Goal: Task Accomplishment & Management: Use online tool/utility

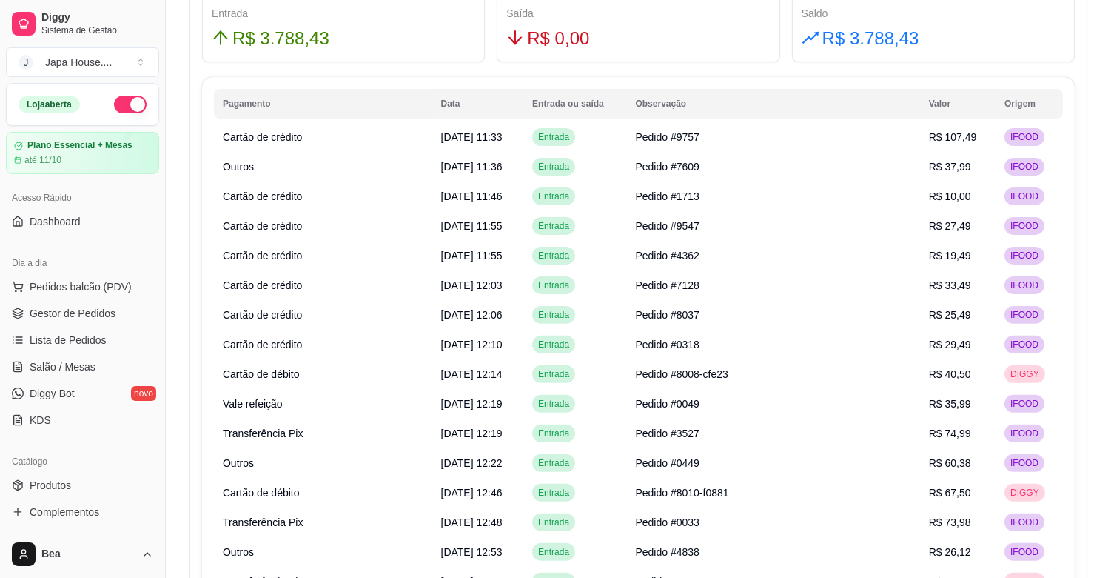
scroll to position [390, 0]
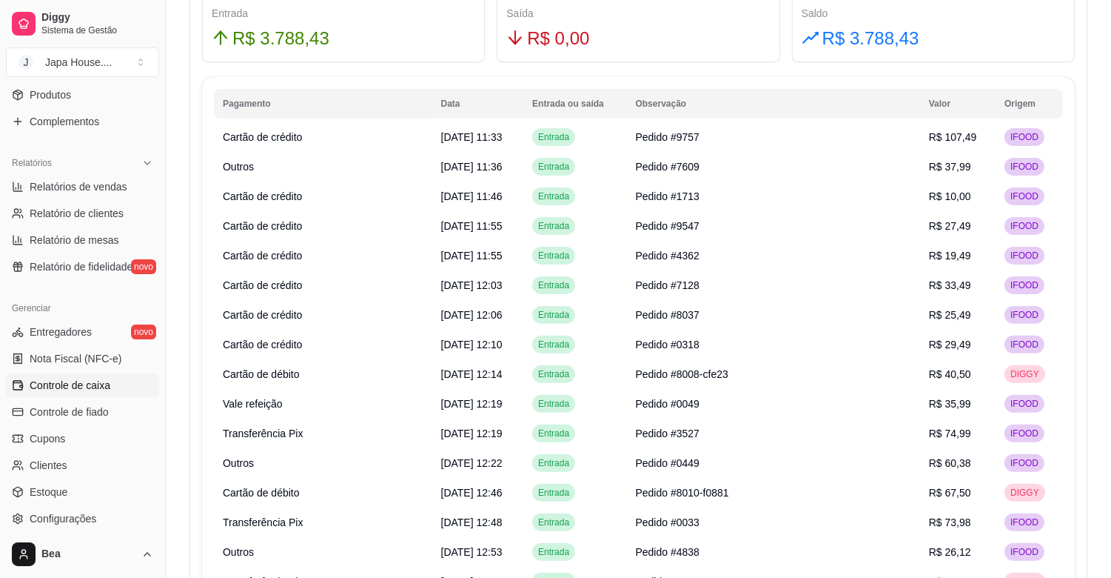
click at [110, 378] on span "Controle de caixa" at bounding box center [70, 385] width 81 height 15
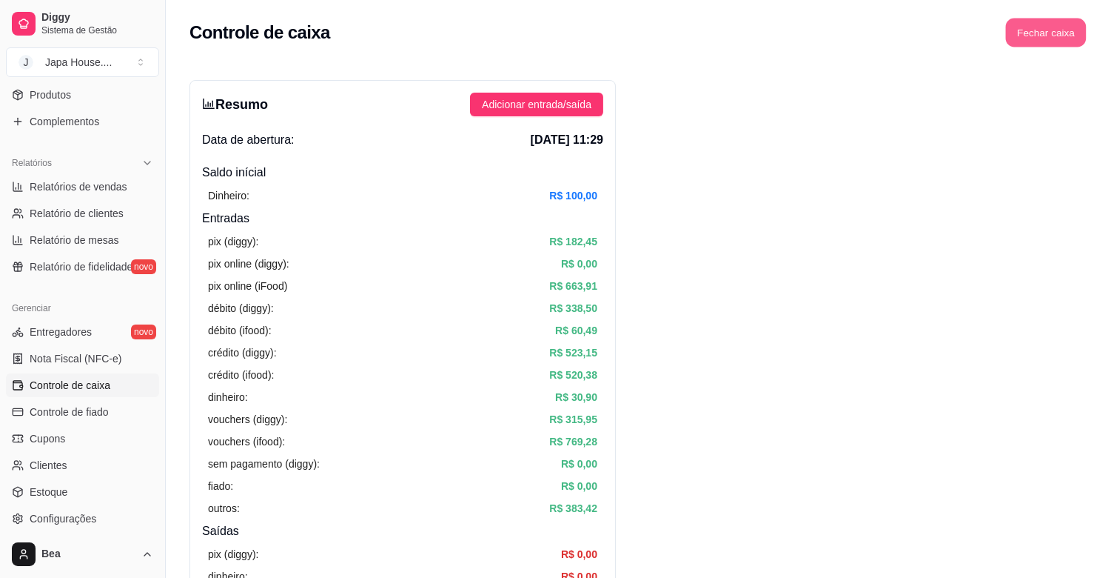
click at [1062, 30] on button "Fechar caixa" at bounding box center [1046, 33] width 81 height 29
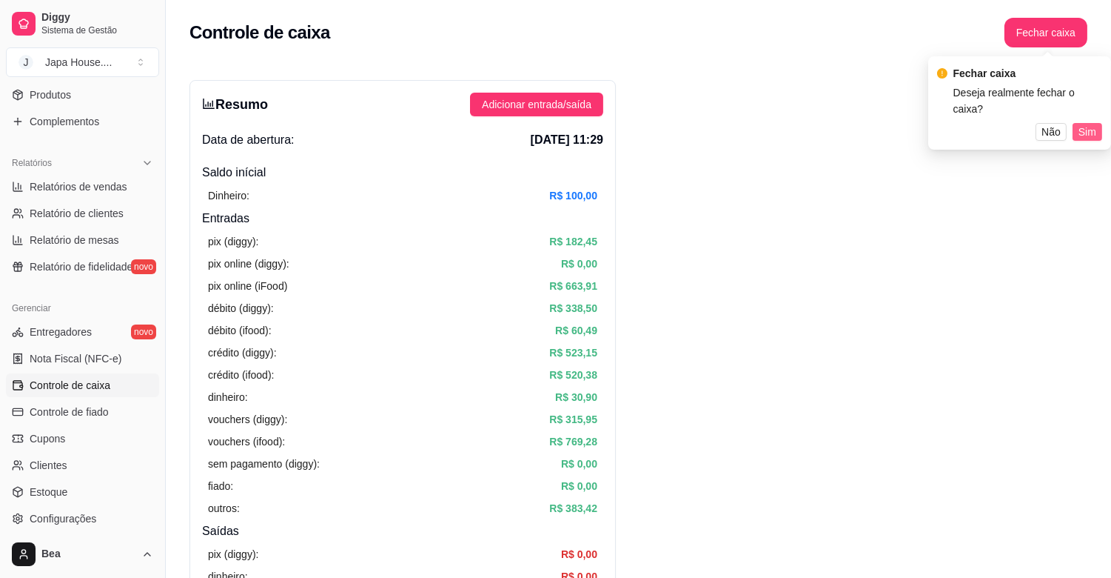
click at [1090, 124] on span "Sim" at bounding box center [1088, 132] width 18 height 16
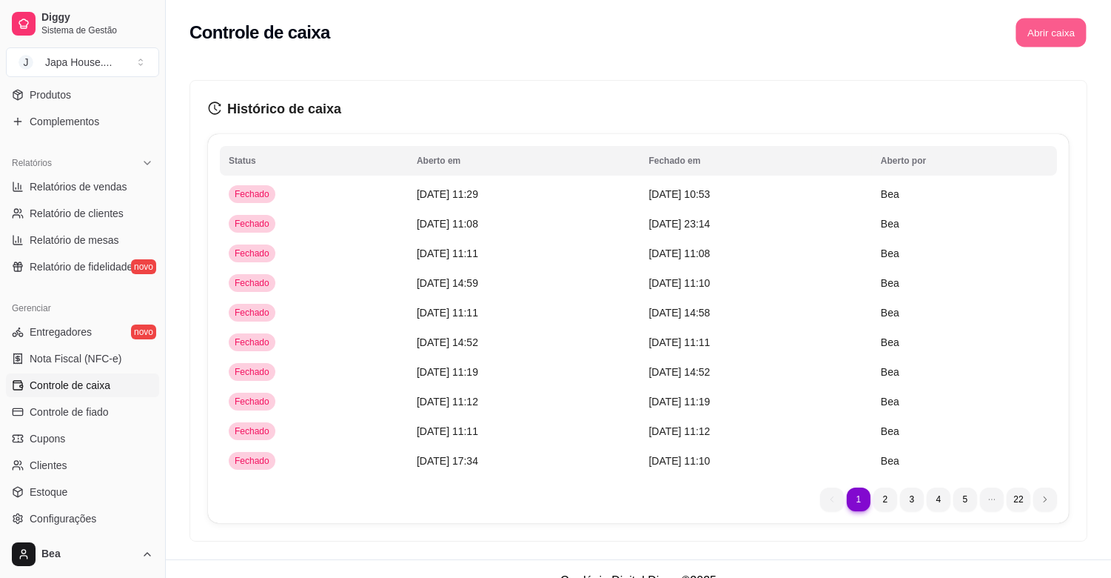
click at [1037, 33] on button "Abrir caixa" at bounding box center [1051, 33] width 70 height 29
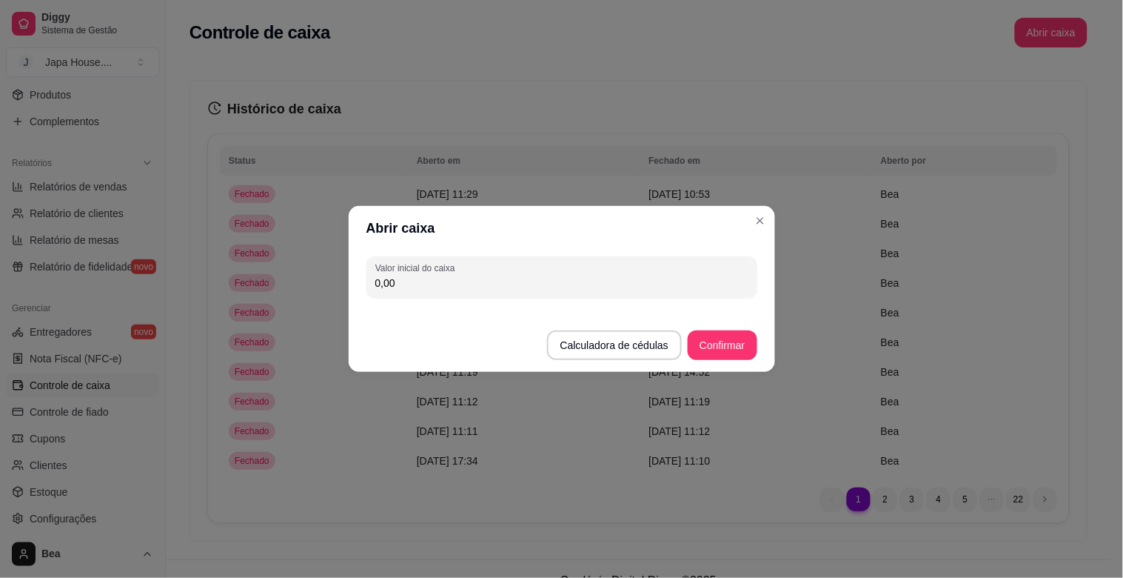
click at [609, 290] on input "0,00" at bounding box center [561, 282] width 373 height 15
type input "100,00"
click at [739, 348] on button "Confirmar" at bounding box center [722, 345] width 67 height 29
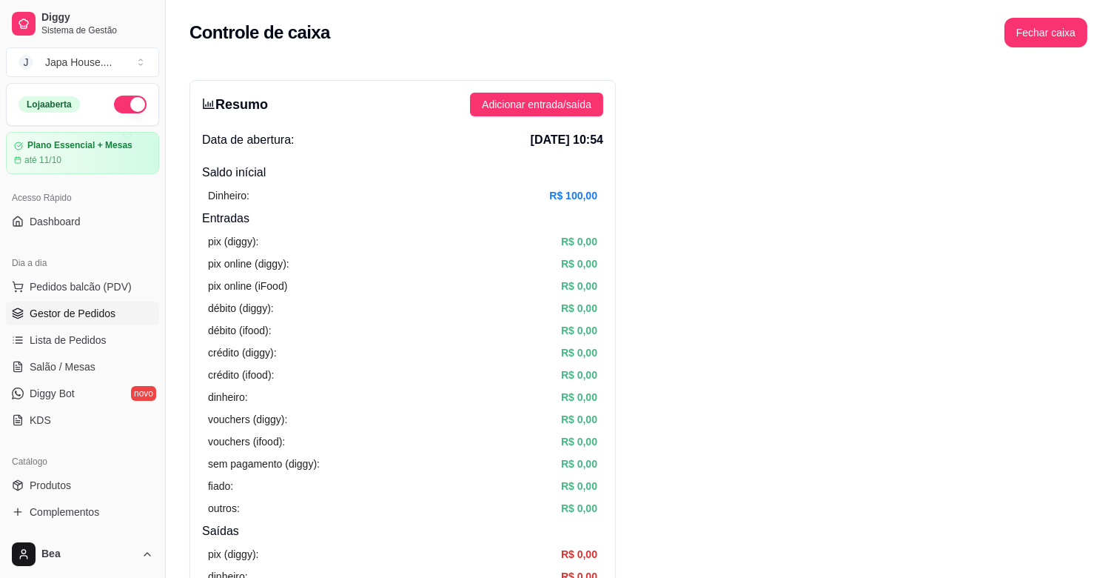
click at [89, 304] on link "Gestor de Pedidos" at bounding box center [82, 313] width 153 height 24
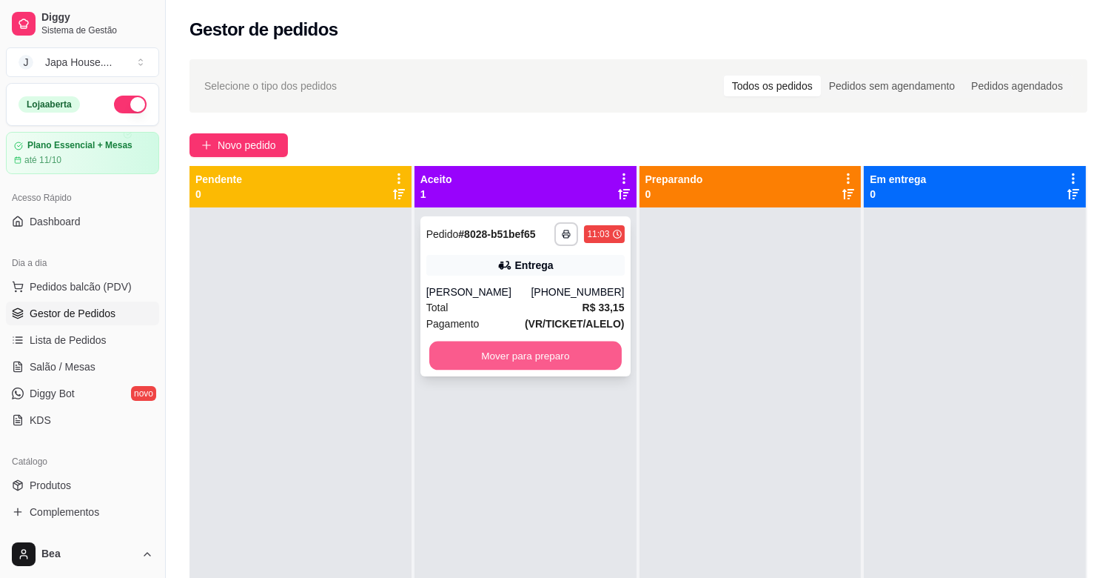
click at [504, 357] on button "Mover para preparo" at bounding box center [525, 355] width 193 height 29
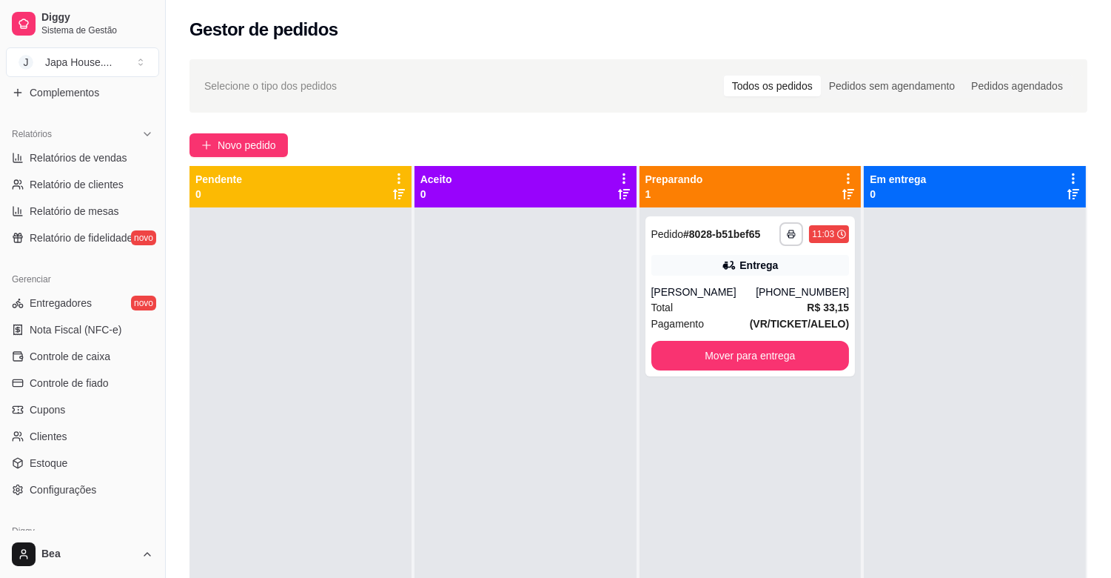
scroll to position [426, 0]
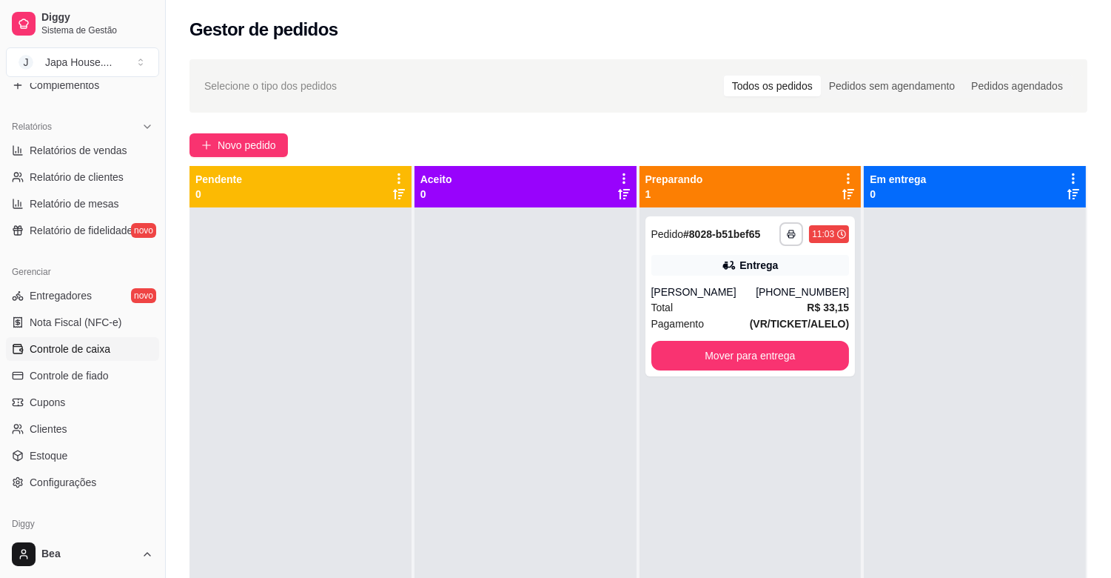
click at [101, 355] on span "Controle de caixa" at bounding box center [70, 348] width 81 height 15
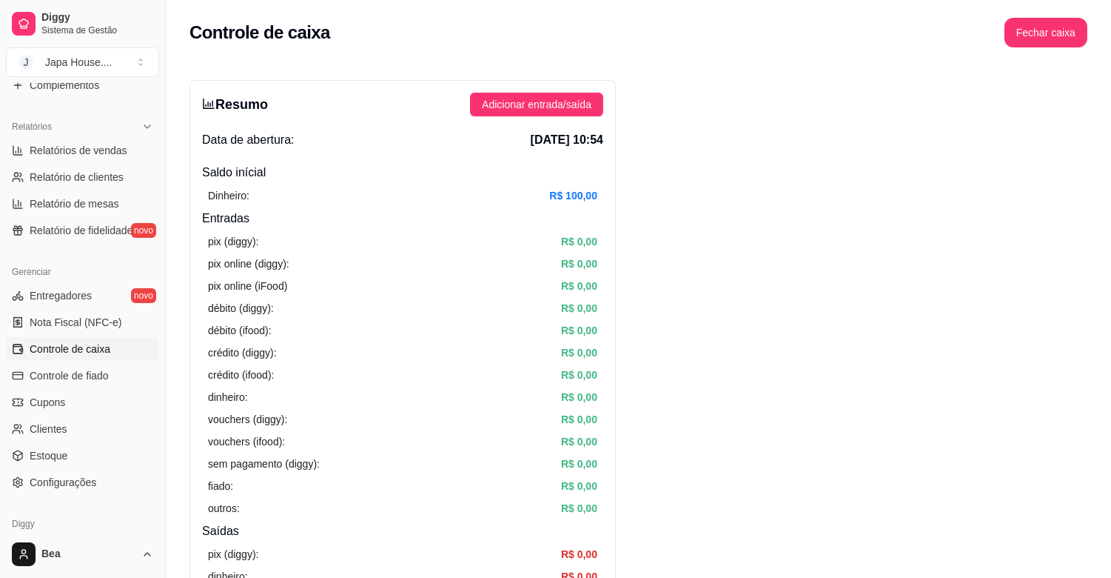
scroll to position [36, 0]
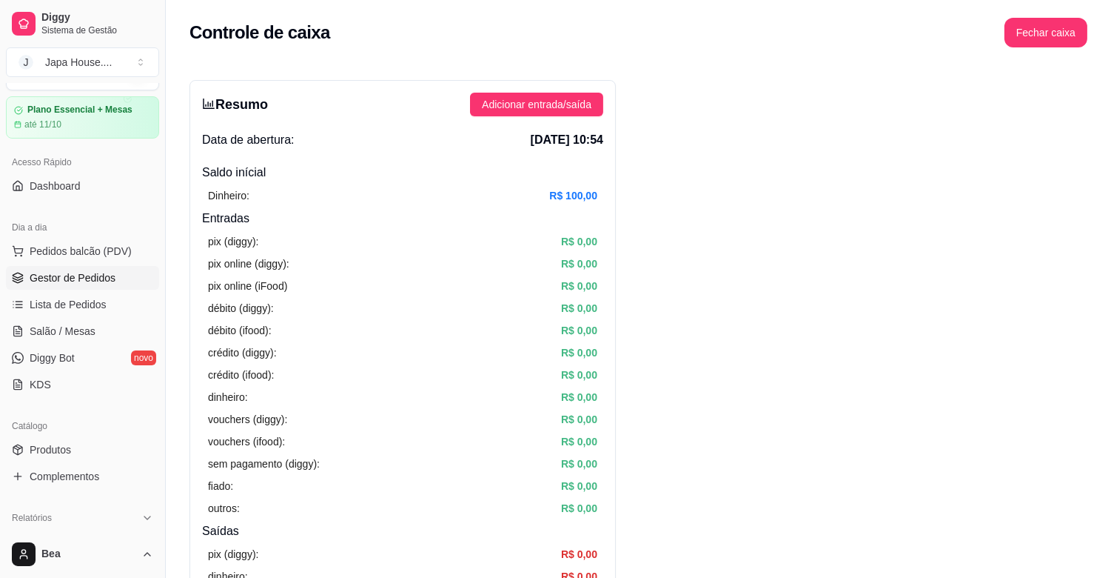
click at [52, 275] on span "Gestor de Pedidos" at bounding box center [73, 277] width 86 height 15
